Goal: Task Accomplishment & Management: Use online tool/utility

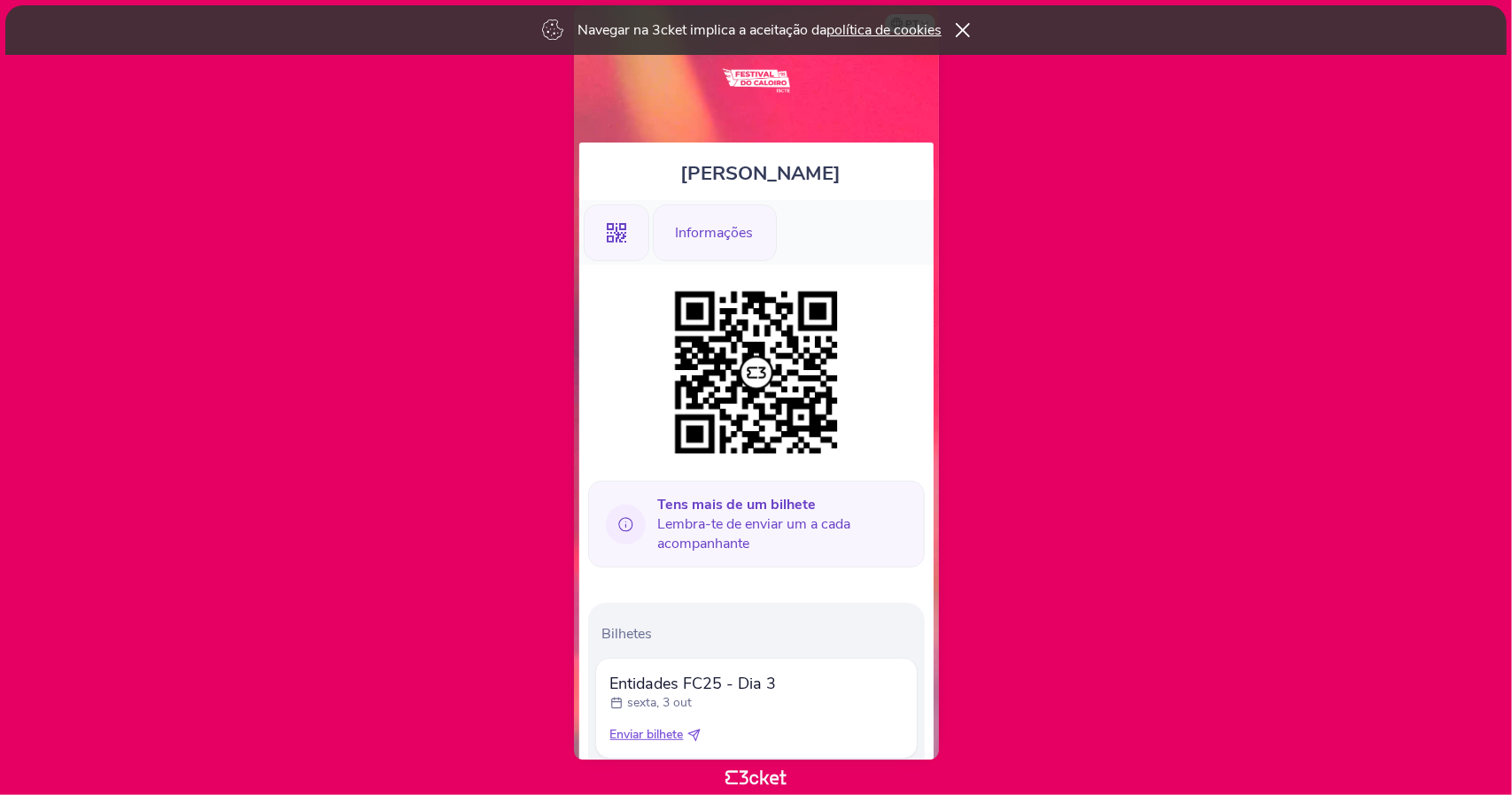
click at [740, 239] on div "Informações" at bounding box center [714, 233] width 124 height 57
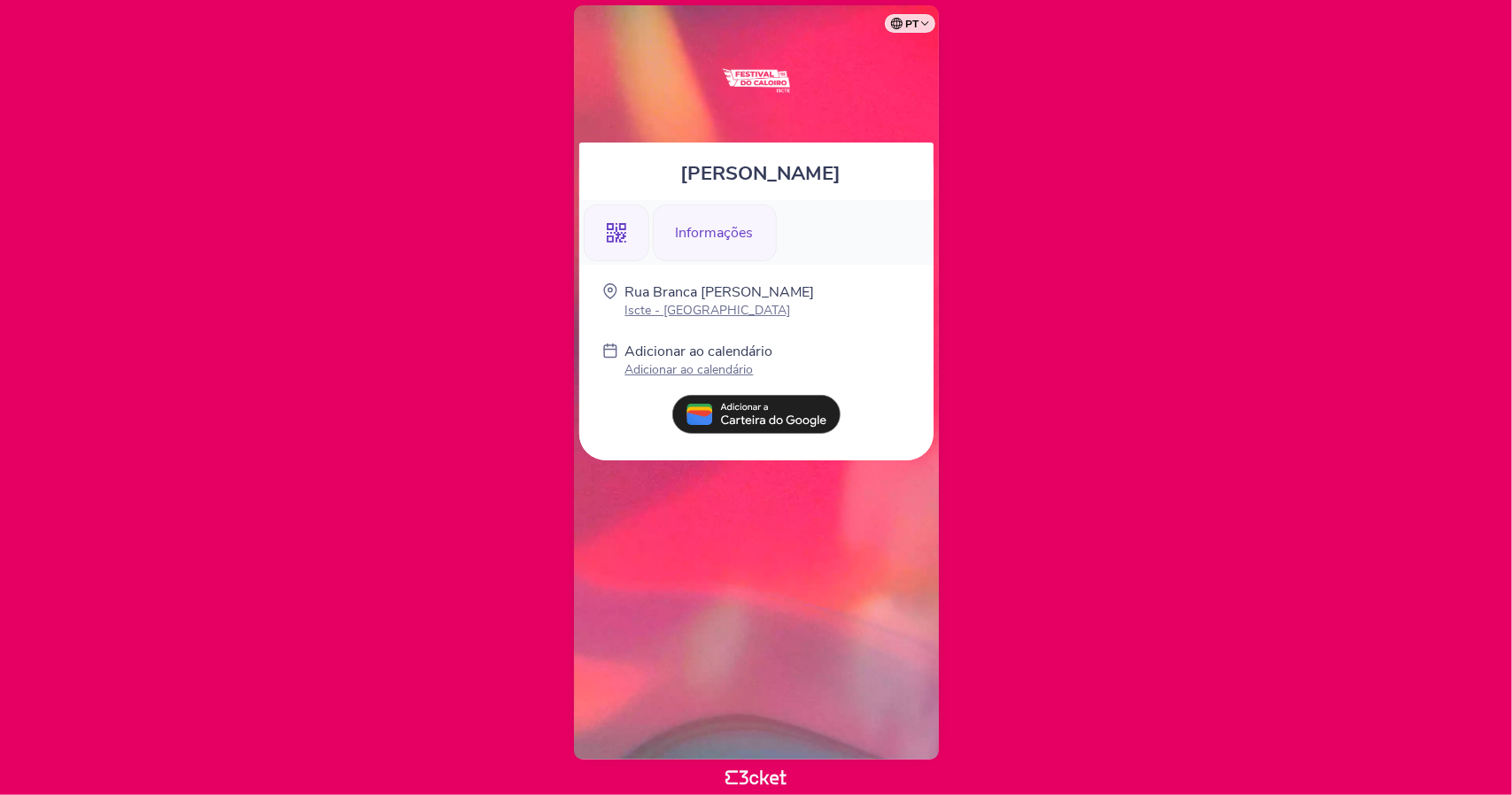
click at [622, 226] on icon ".st0{fill-rule:evenodd;clip-rule:evenodd;}" at bounding box center [617, 233] width 19 height 19
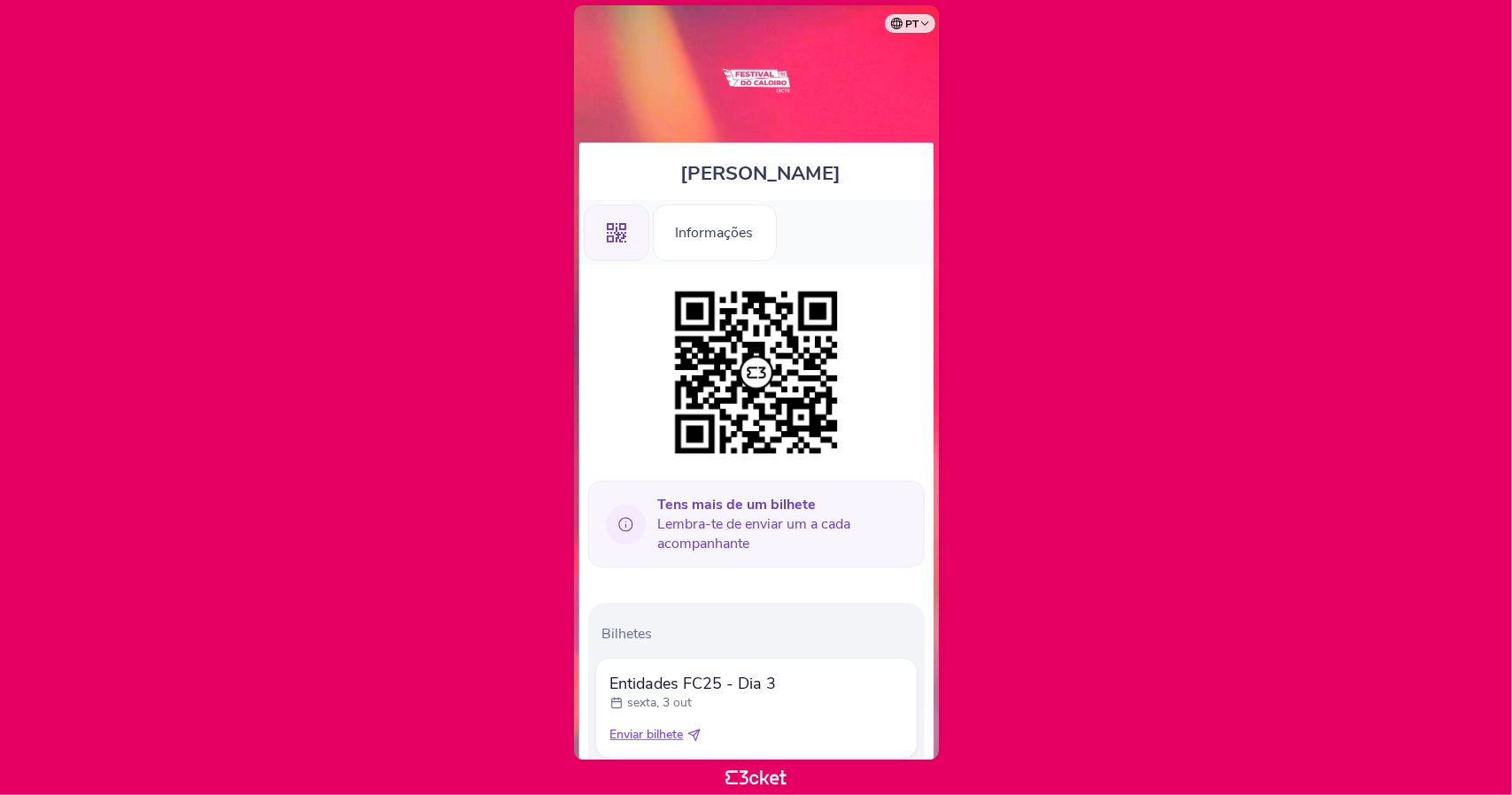
click at [606, 254] on div ".st0{fill-rule:evenodd;clip-rule:evenodd;}" at bounding box center [617, 233] width 66 height 57
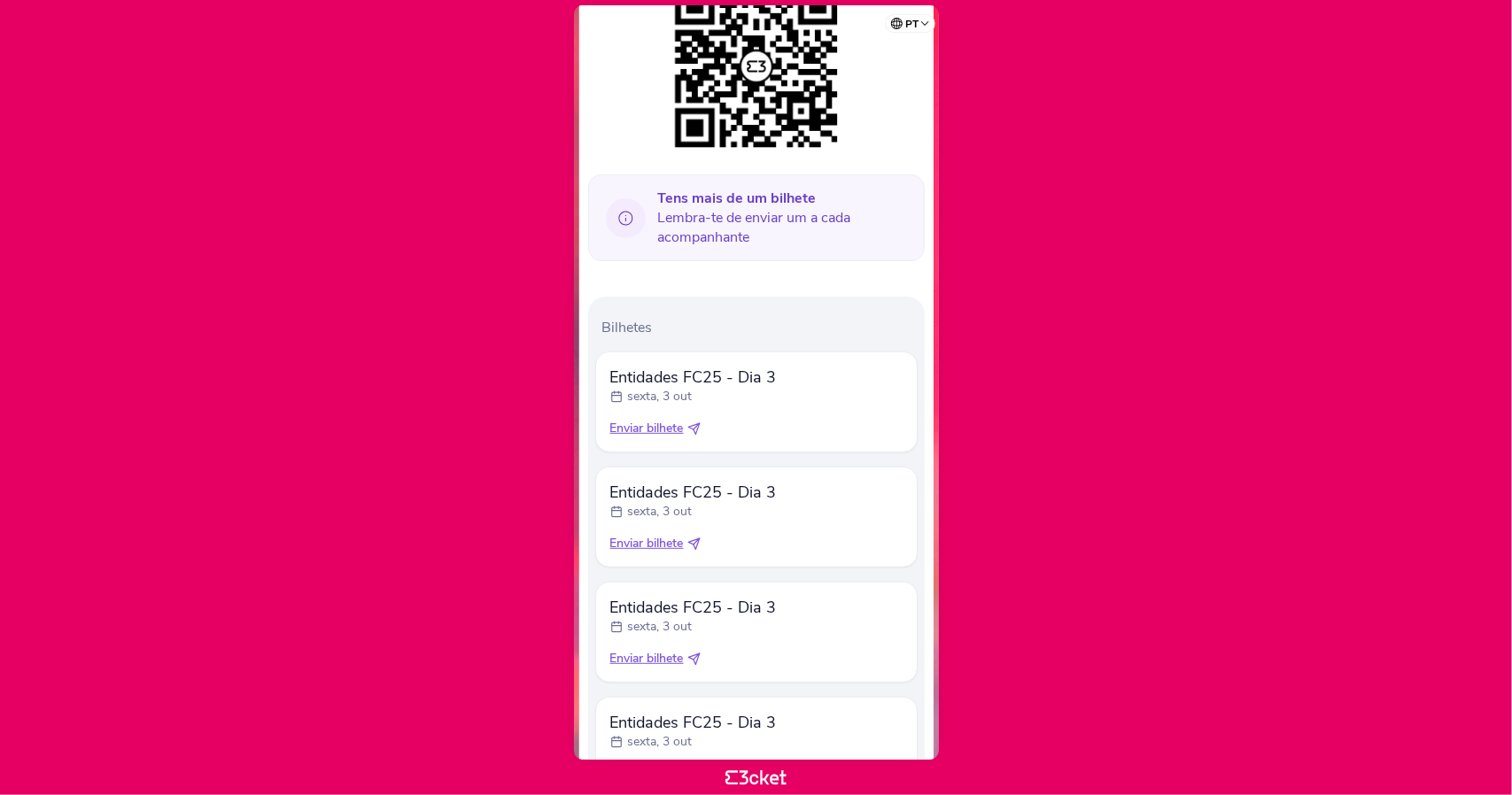
scroll to position [307, 0]
click at [674, 425] on span "Enviar bilhete" at bounding box center [646, 428] width 73 height 17
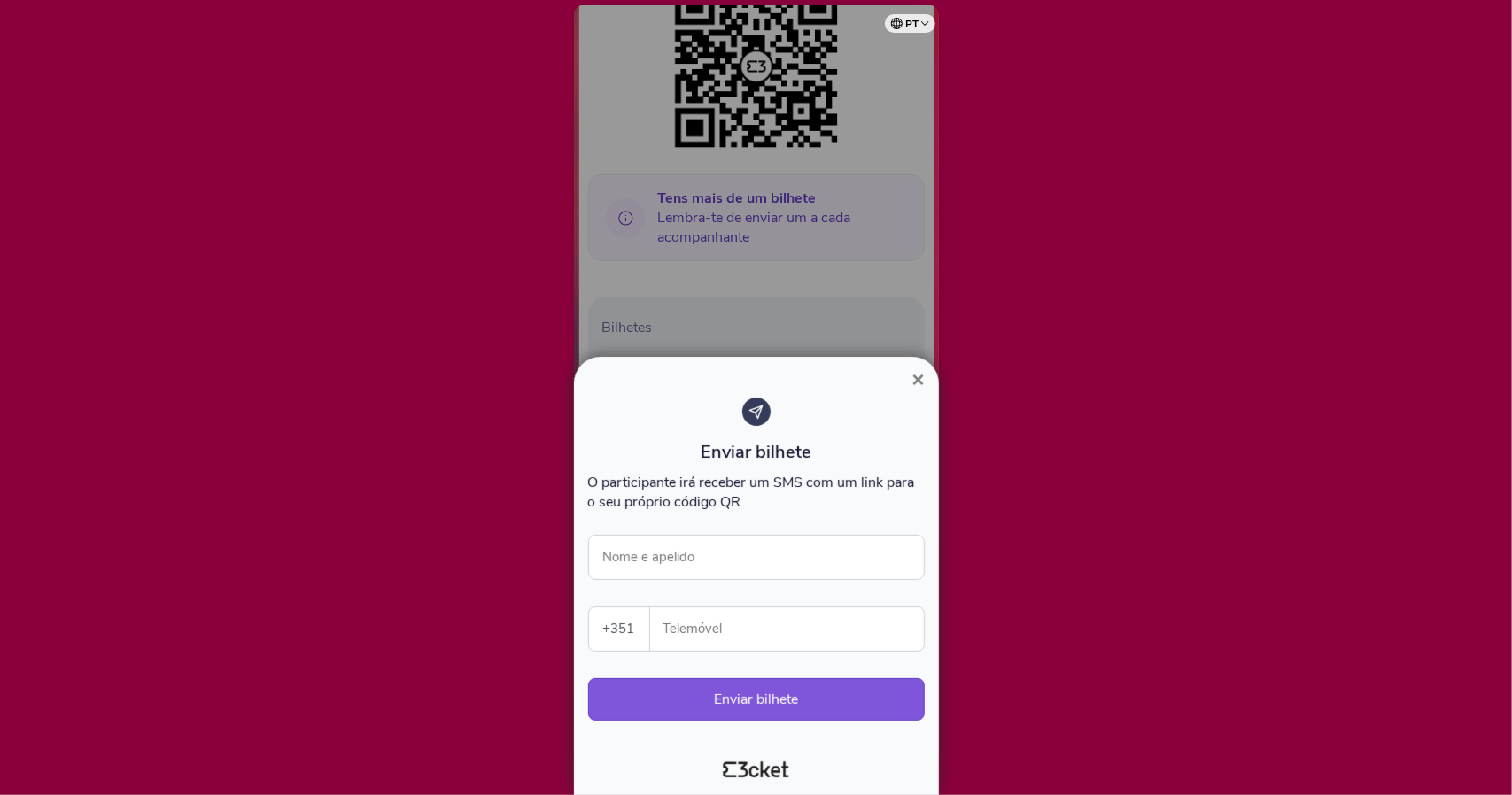
click at [922, 378] on span "×" at bounding box center [917, 379] width 13 height 24
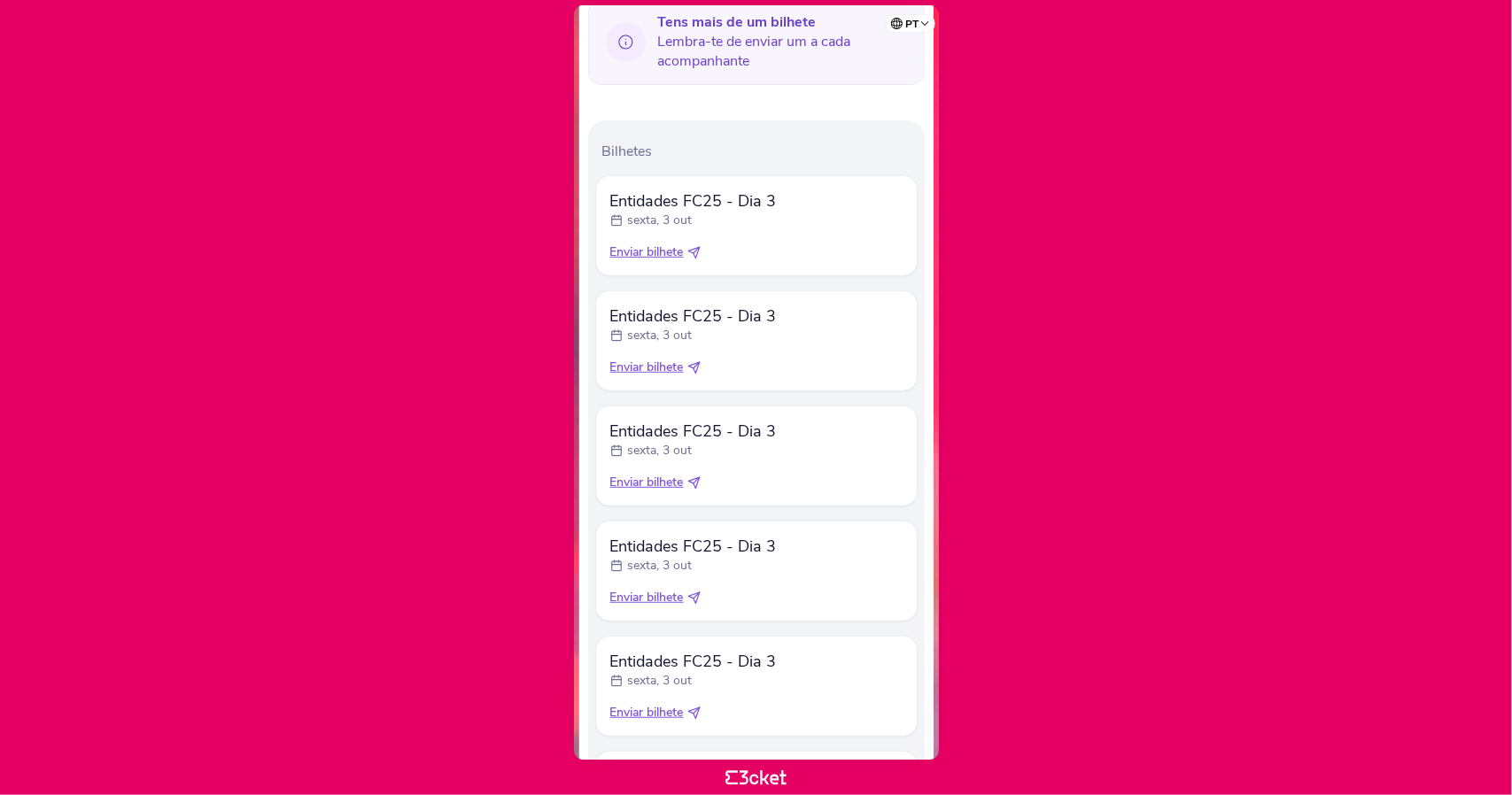
scroll to position [482, 0]
click at [652, 251] on span "Enviar bilhete" at bounding box center [646, 252] width 73 height 17
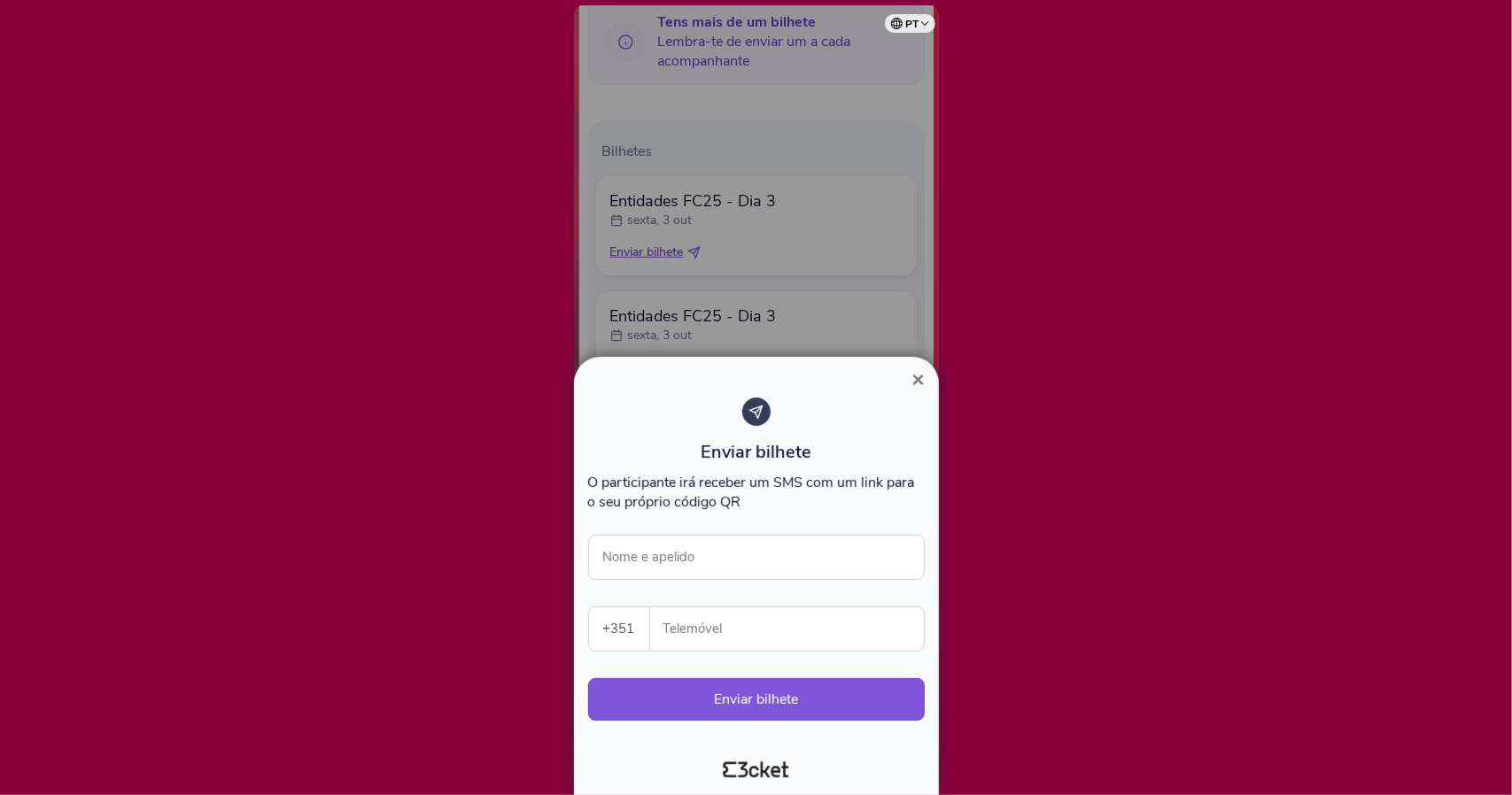
click at [694, 644] on input "Telemóvel" at bounding box center [793, 629] width 260 height 43
paste input "917689294"
type input "917689294"
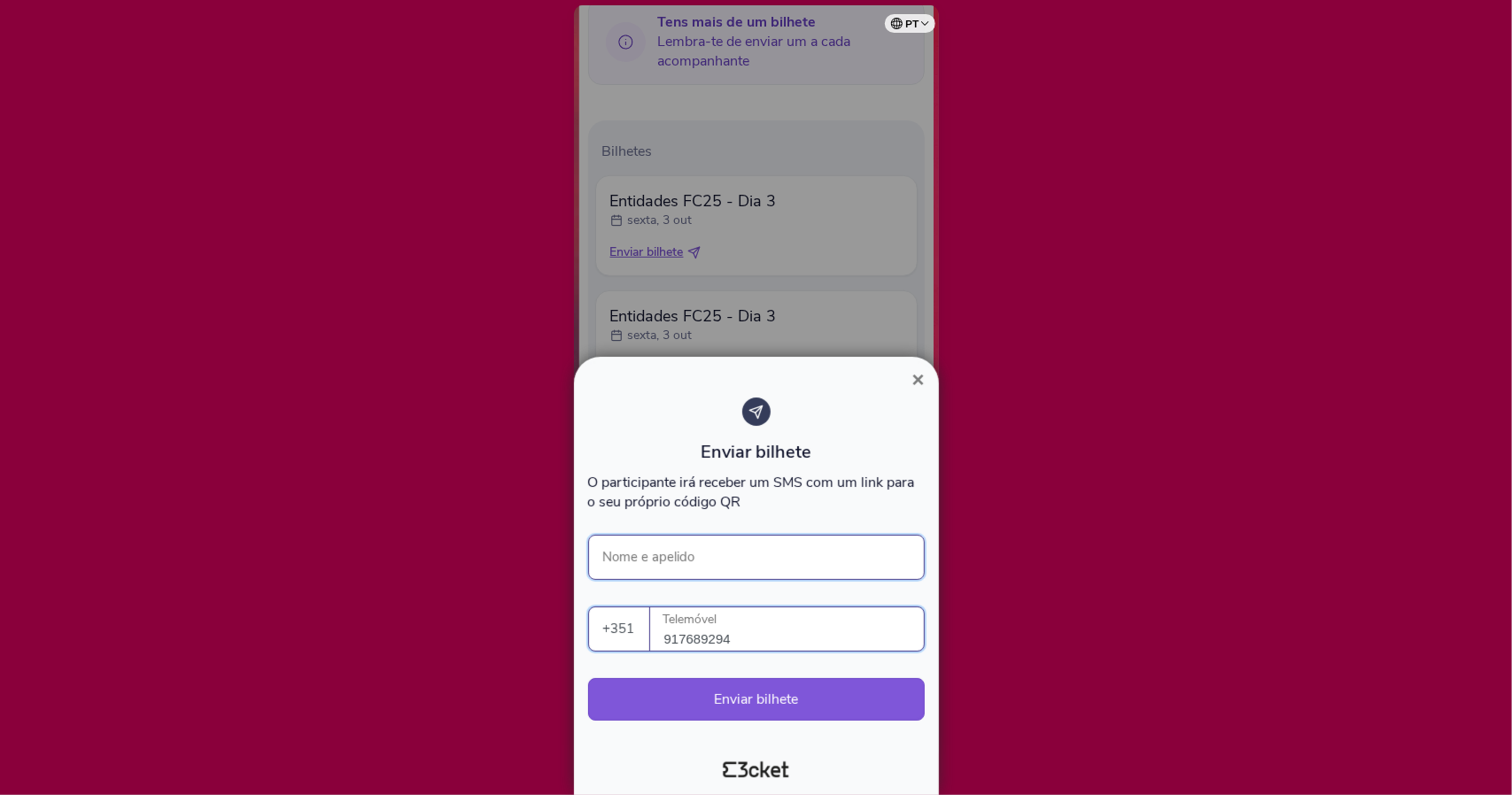
click at [718, 563] on input "Nome e apelido" at bounding box center [756, 557] width 337 height 45
type input "Rebolo"
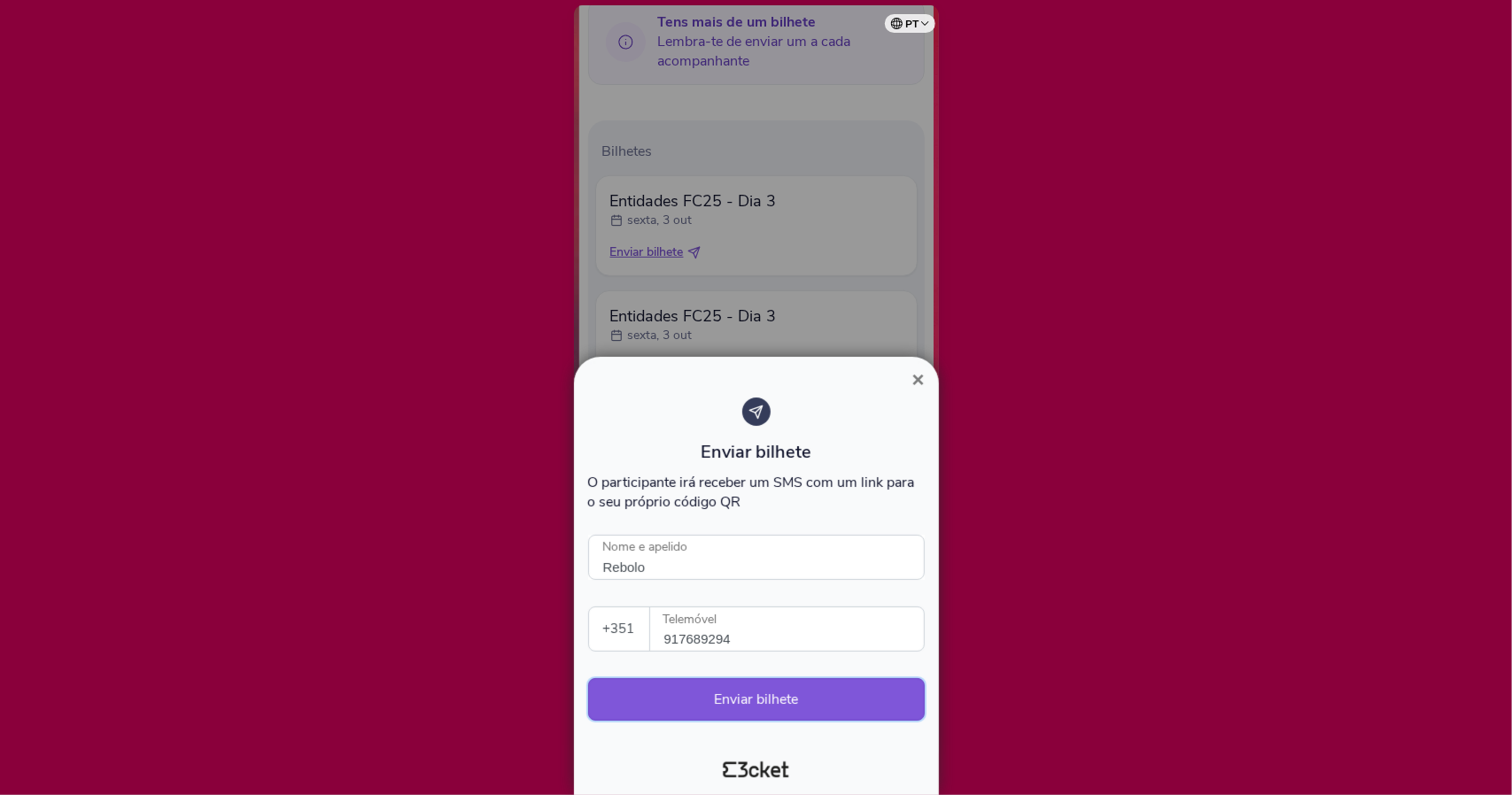
click at [754, 690] on button "Enviar bilhete" at bounding box center [756, 699] width 337 height 42
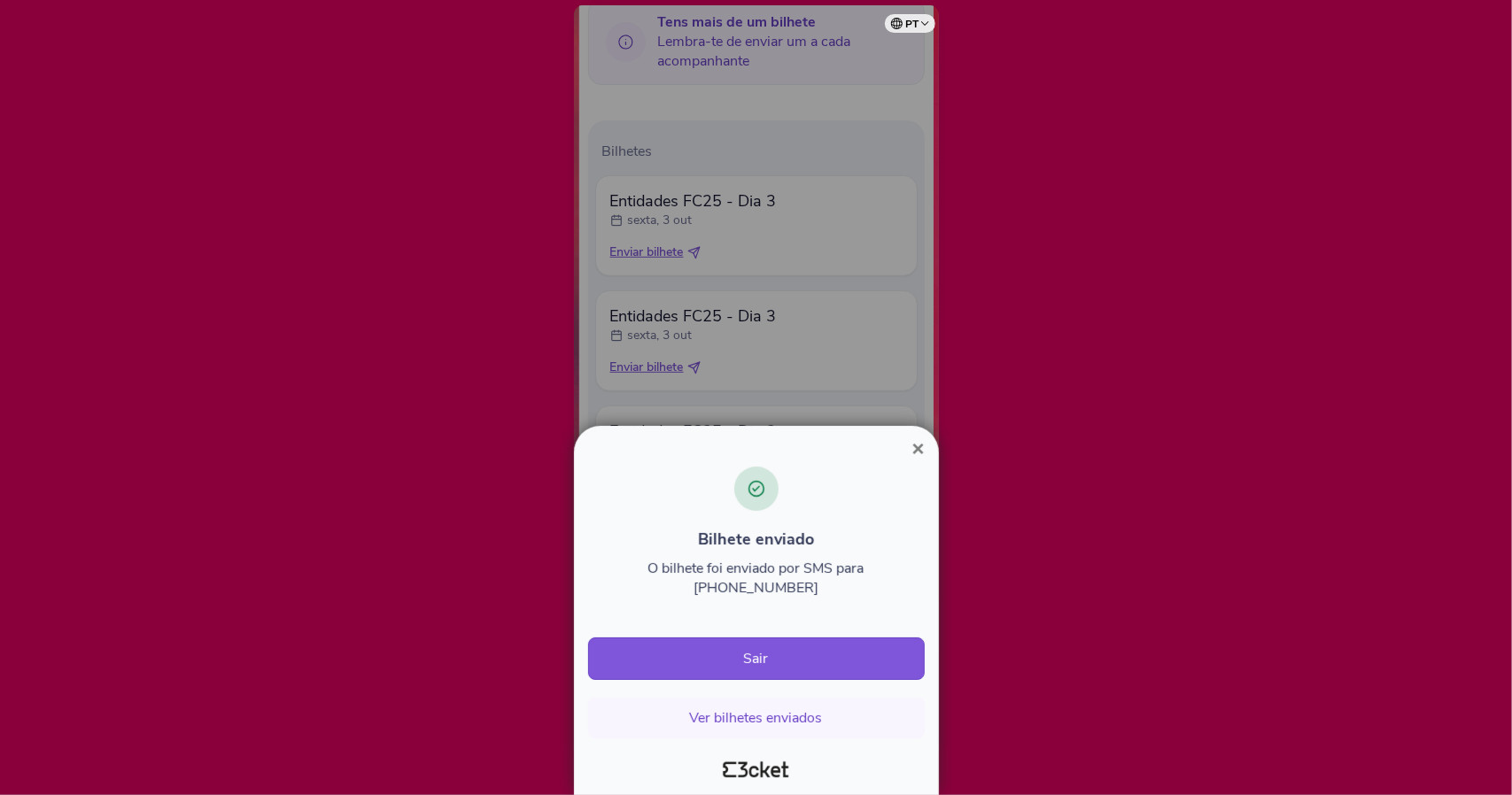
click at [919, 460] on span "×" at bounding box center [917, 448] width 13 height 24
